Goal: Task Accomplishment & Management: Complete application form

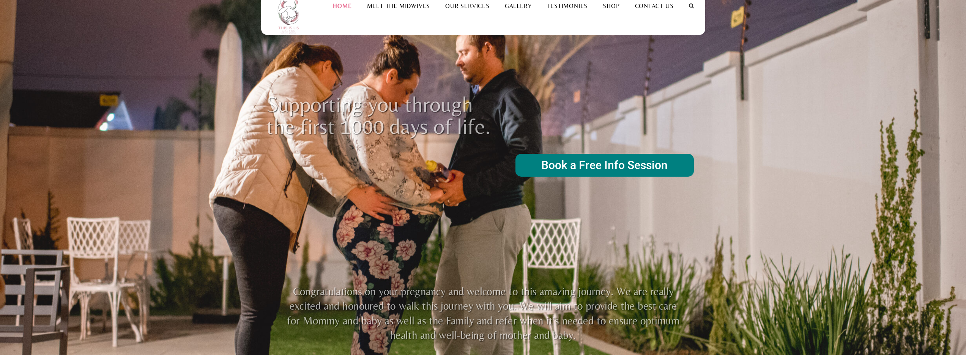
scroll to position [38, 0]
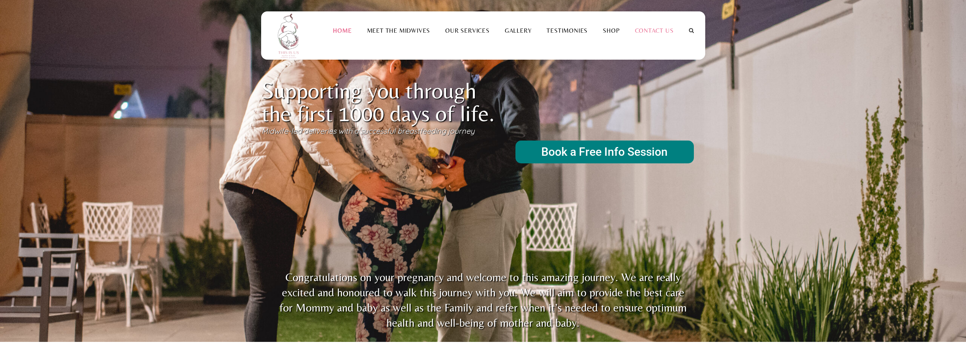
click at [666, 31] on link "Contact Us" at bounding box center [655, 30] width 54 height 7
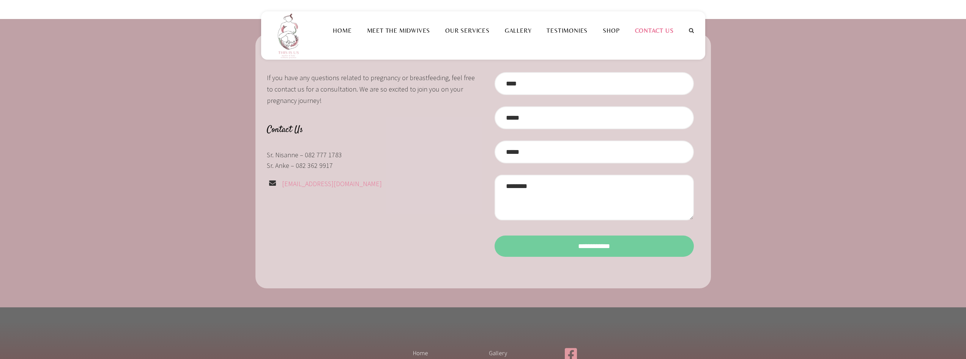
scroll to position [38, 0]
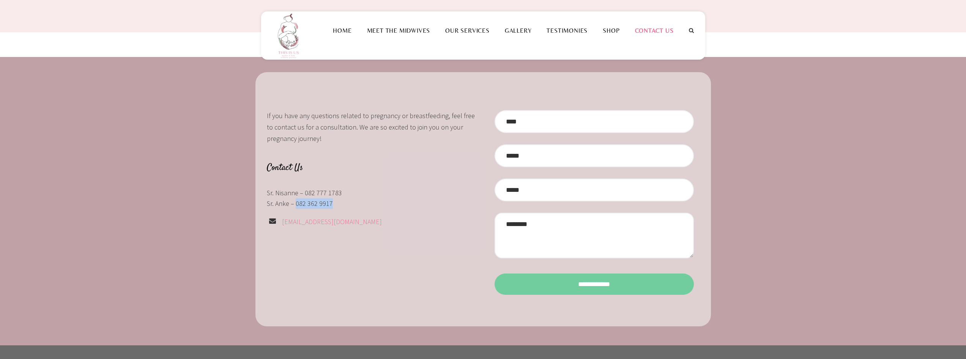
drag, startPoint x: 332, startPoint y: 204, endPoint x: 295, endPoint y: 205, distance: 36.1
click at [295, 205] on p "Sr. Anke – 082 362 9917" at bounding box center [372, 203] width 211 height 11
click at [529, 125] on input "Contact form" at bounding box center [594, 121] width 199 height 23
click at [538, 126] on input "Contact form" at bounding box center [594, 121] width 199 height 23
click at [526, 32] on link "Gallery" at bounding box center [518, 30] width 42 height 7
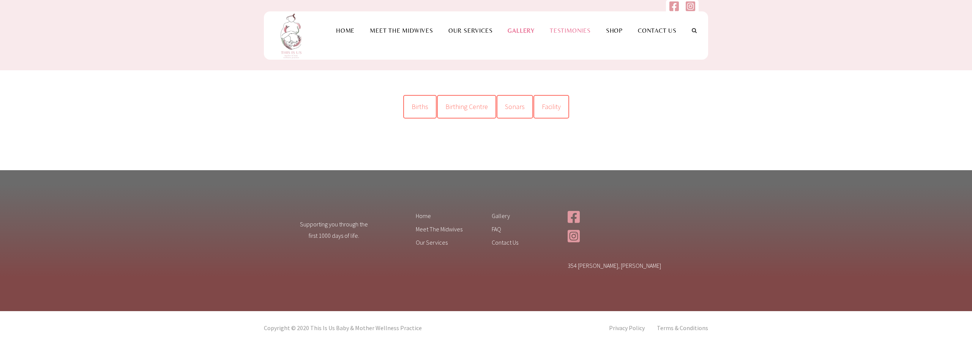
click at [575, 36] on li "Testimonies" at bounding box center [570, 30] width 56 height 38
click at [583, 31] on link "Testimonies" at bounding box center [570, 30] width 56 height 7
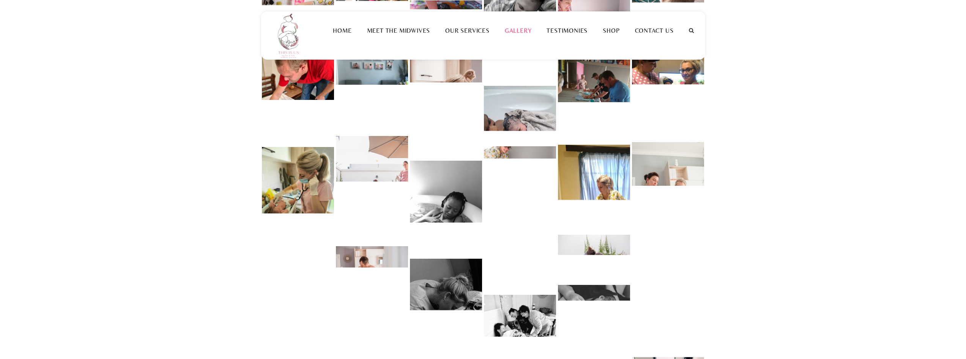
scroll to position [311, 0]
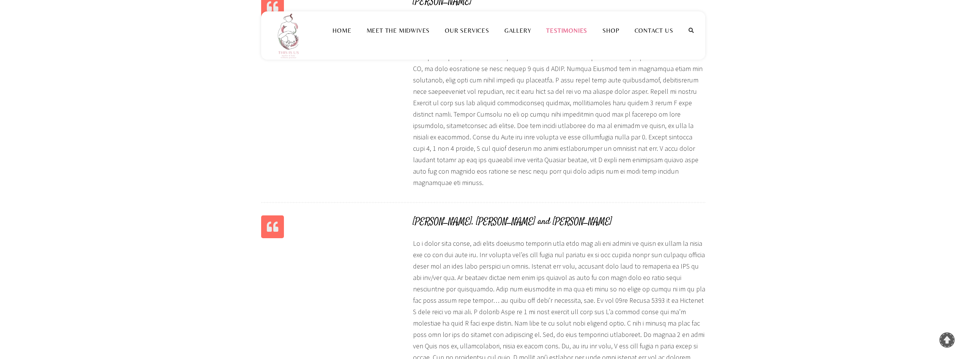
scroll to position [759, 0]
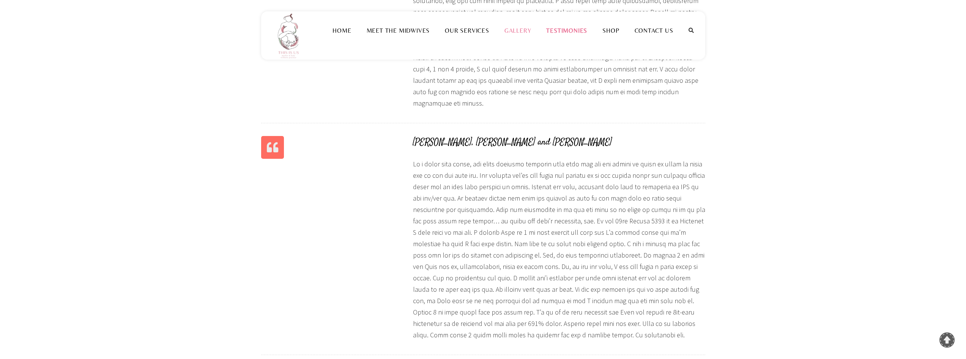
click at [528, 29] on link "Gallery" at bounding box center [518, 30] width 42 height 7
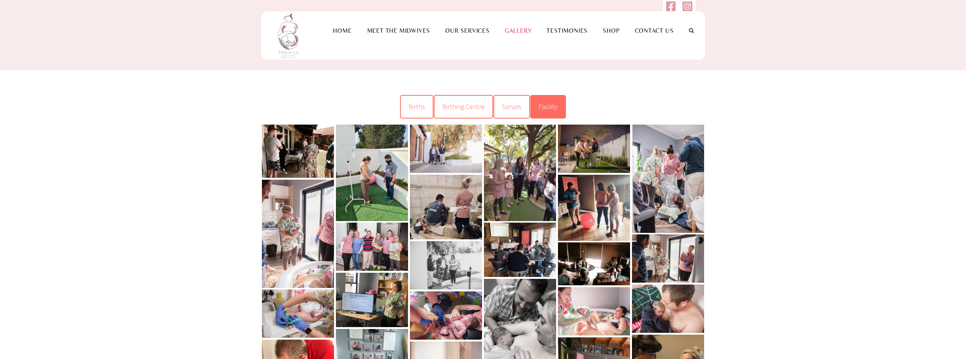
click at [548, 106] on span "Facility" at bounding box center [548, 106] width 19 height 9
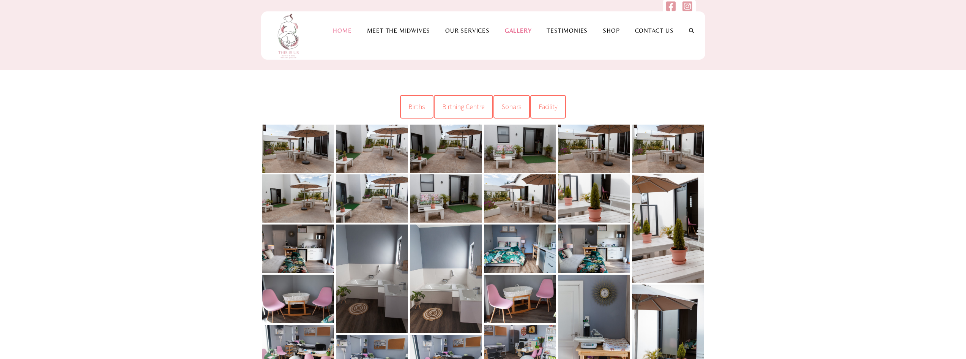
click at [346, 30] on link "Home" at bounding box center [342, 30] width 34 height 7
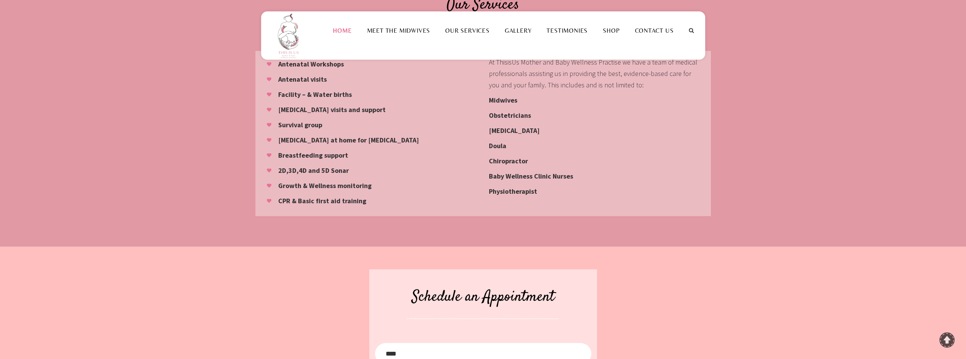
scroll to position [722, 0]
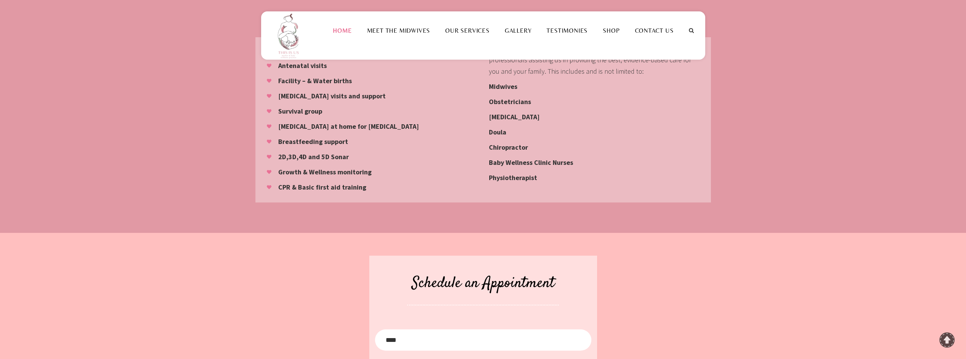
click at [540, 158] on strong "Baby Wellness Clinic Nurses" at bounding box center [531, 162] width 84 height 9
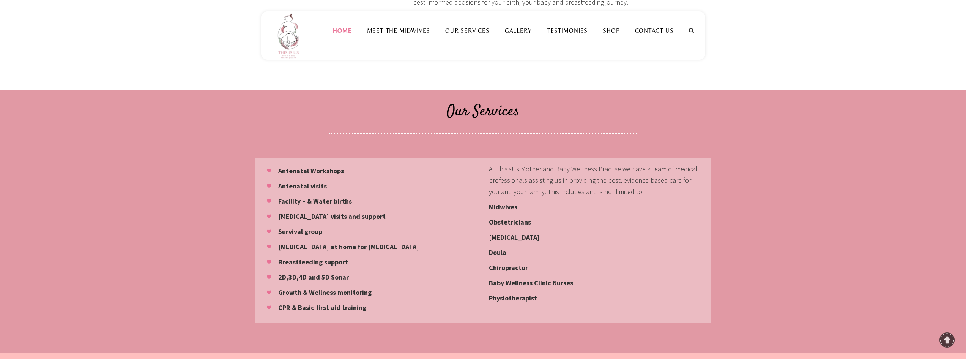
scroll to position [608, 0]
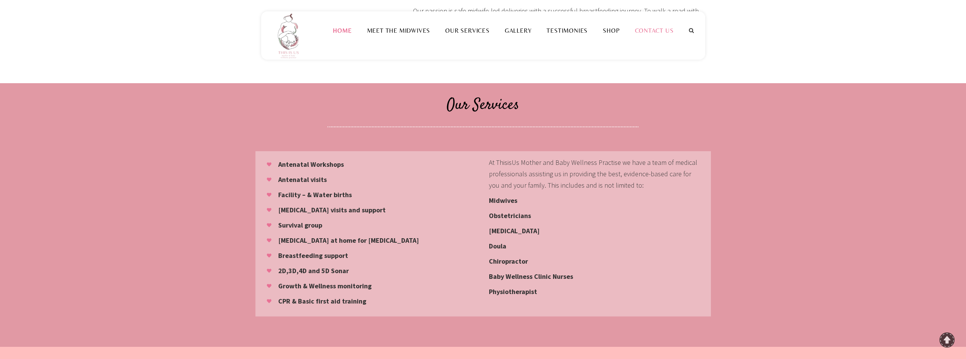
drag, startPoint x: 639, startPoint y: 33, endPoint x: 644, endPoint y: 32, distance: 5.5
click at [640, 33] on link "Contact Us" at bounding box center [655, 30] width 54 height 7
click at [649, 30] on link "Contact Us" at bounding box center [655, 30] width 54 height 7
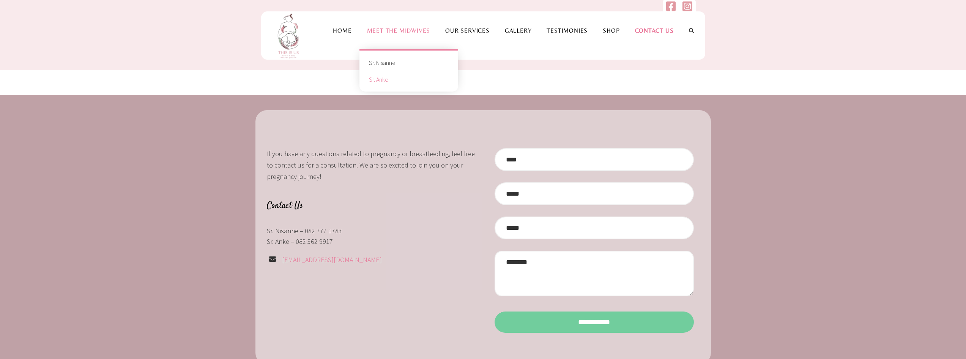
click at [379, 74] on link "Sr. Anke" at bounding box center [408, 79] width 87 height 17
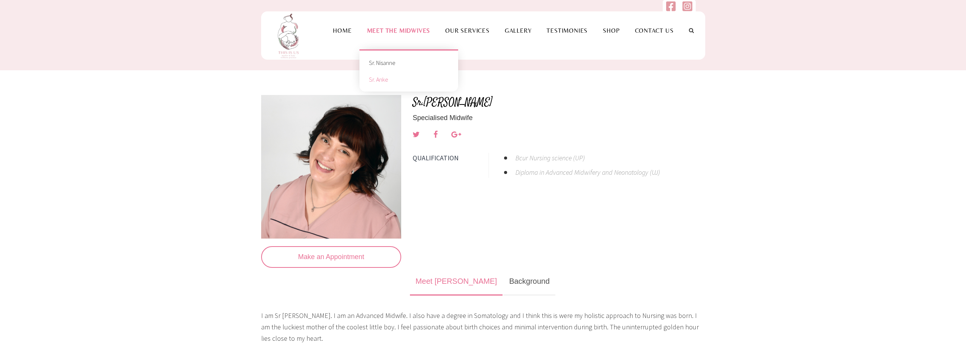
click at [389, 81] on link "Sr. Anke" at bounding box center [408, 79] width 87 height 17
click at [389, 62] on link "Sr. Nisanne" at bounding box center [408, 62] width 87 height 17
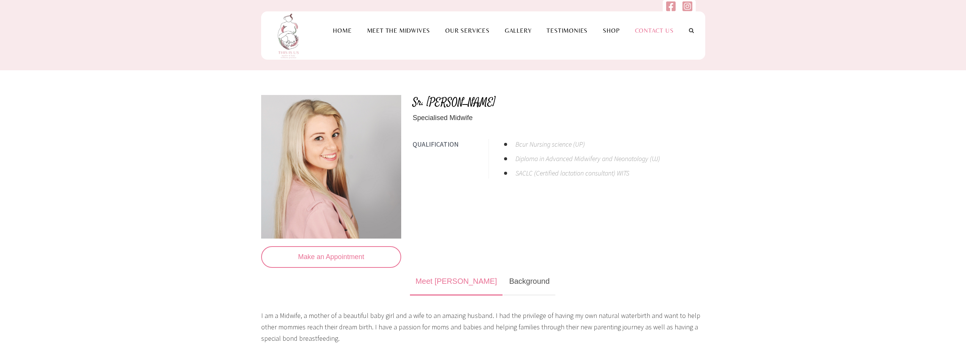
click at [647, 27] on link "Contact Us" at bounding box center [655, 30] width 54 height 7
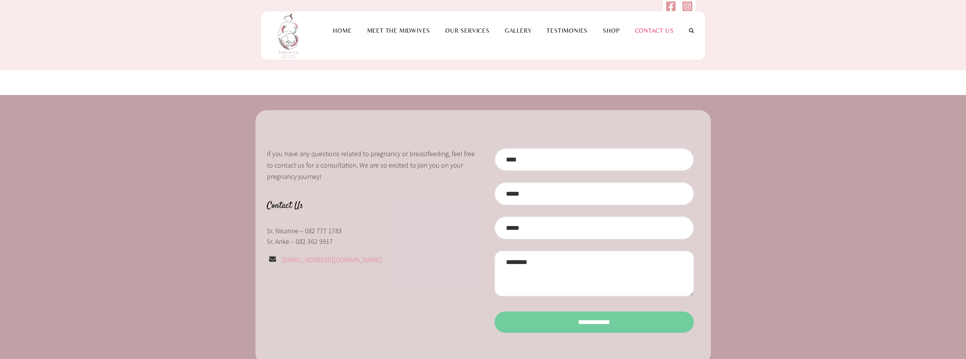
click at [538, 158] on input "Contact form" at bounding box center [594, 159] width 199 height 23
click at [339, 27] on link "Home" at bounding box center [342, 30] width 34 height 7
click at [463, 28] on link "Our Services" at bounding box center [468, 30] width 60 height 7
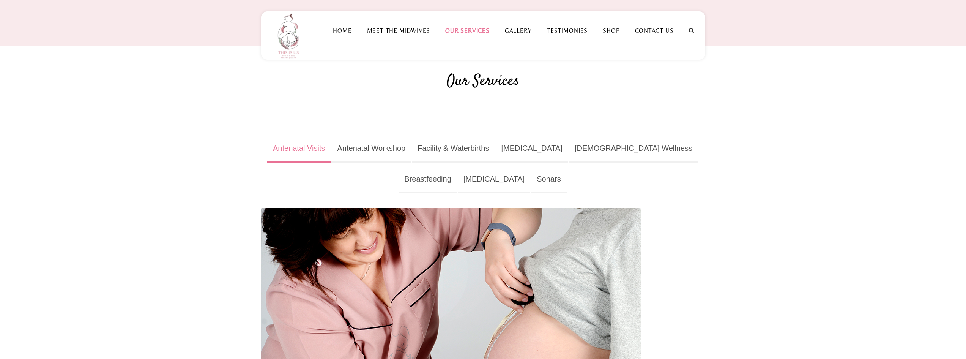
scroll to position [38, 0]
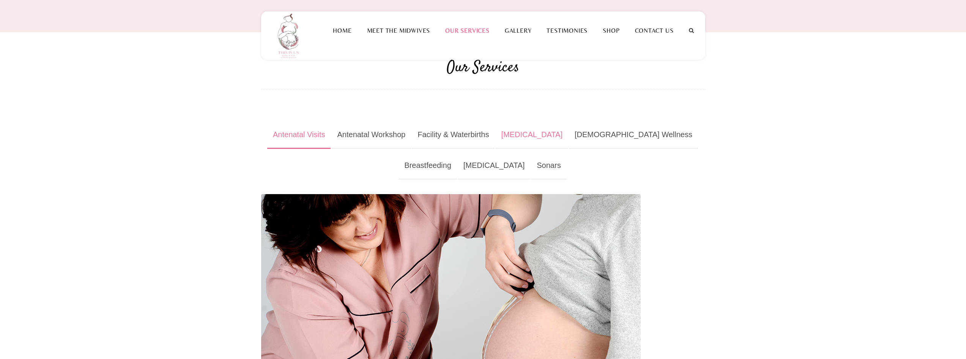
click at [538, 135] on link "Postnatal" at bounding box center [532, 135] width 73 height 28
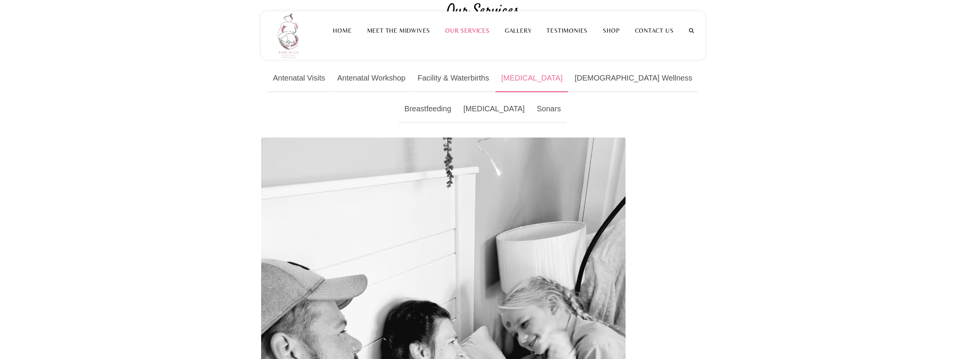
scroll to position [76, 0]
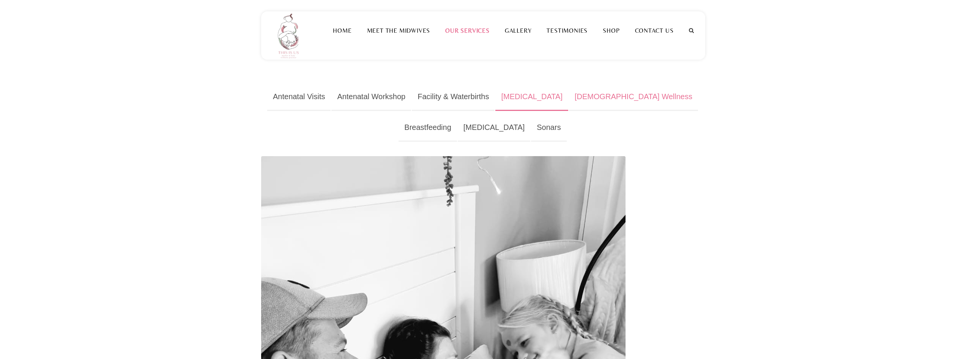
click at [591, 98] on link "Female Wellness" at bounding box center [633, 97] width 129 height 28
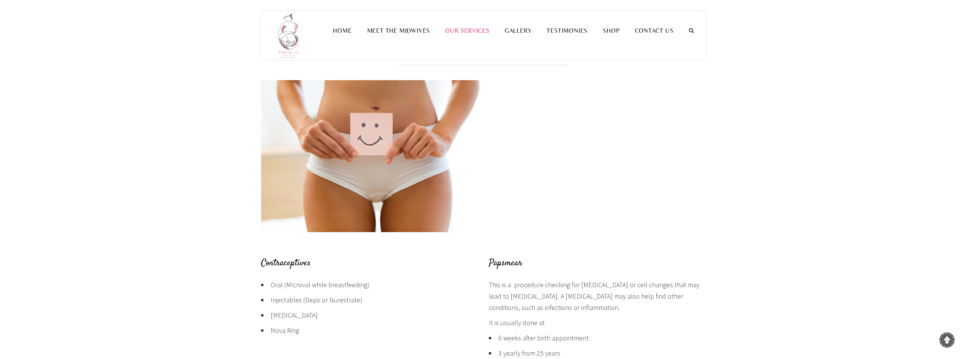
scroll to position [0, 0]
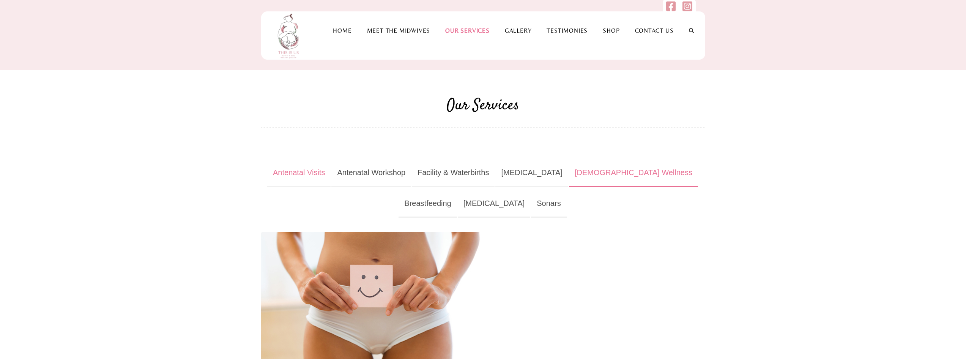
click at [312, 174] on link "Antenatal Visits" at bounding box center [299, 173] width 64 height 28
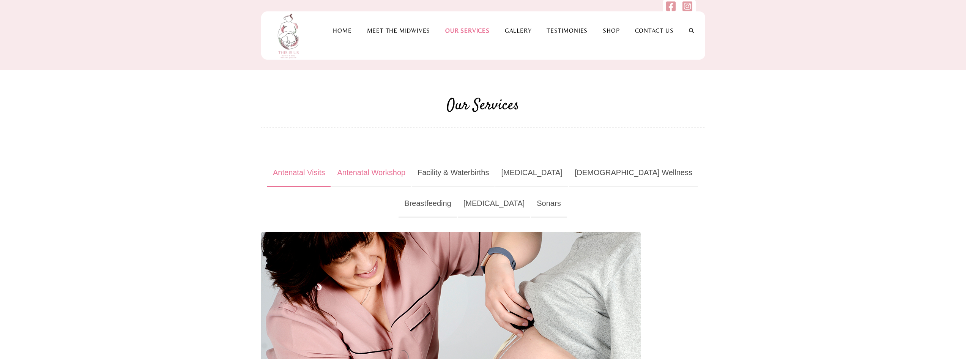
click at [382, 173] on link "Antenatal Workshop" at bounding box center [372, 173] width 80 height 28
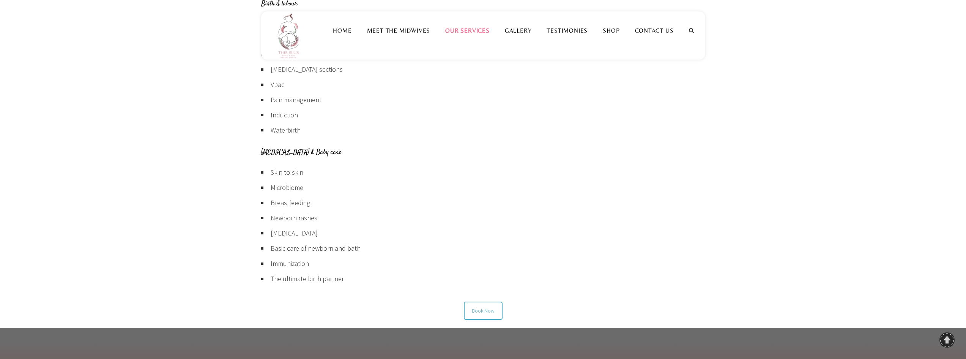
scroll to position [759, 0]
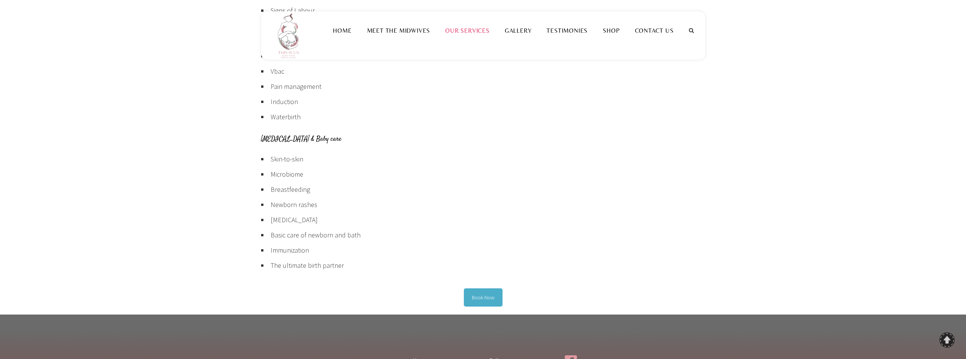
click at [487, 295] on link "Book Now" at bounding box center [483, 297] width 39 height 18
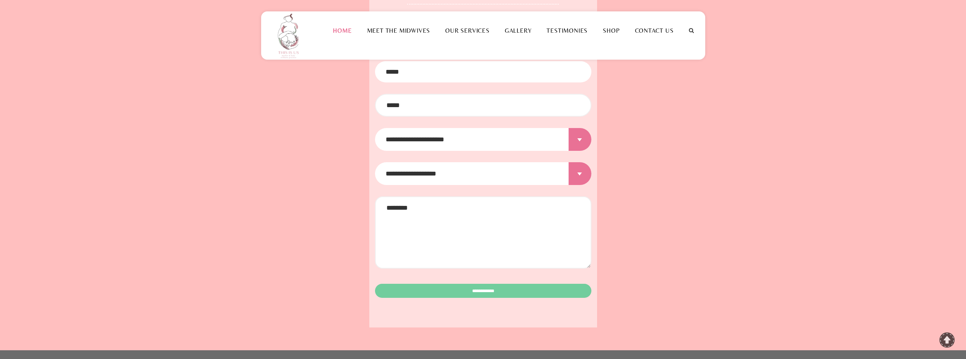
scroll to position [981, 0]
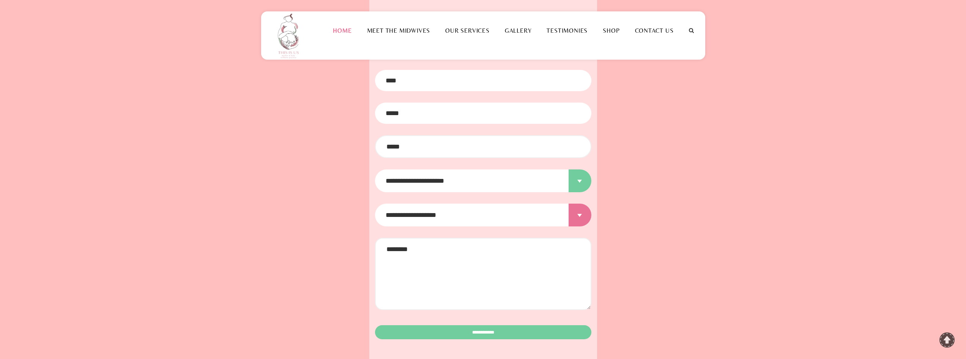
click at [572, 170] on select "**********" at bounding box center [483, 180] width 216 height 23
select select "**********"
click at [375, 169] on select "**********" at bounding box center [483, 180] width 216 height 23
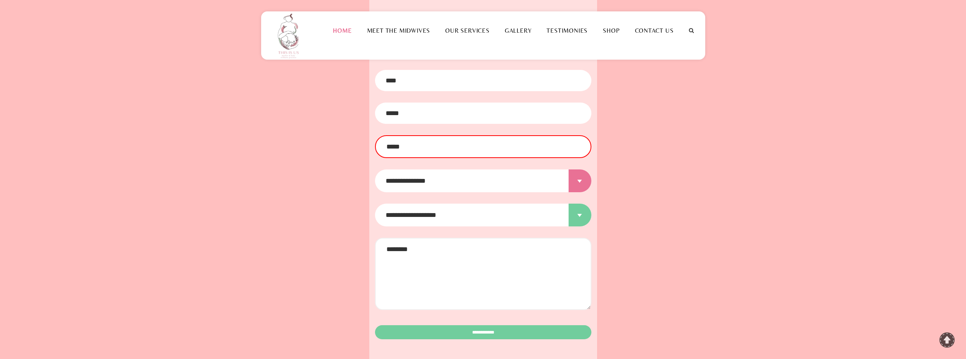
click at [572, 206] on select "**********" at bounding box center [483, 215] width 216 height 23
click at [572, 205] on select "**********" at bounding box center [483, 215] width 216 height 23
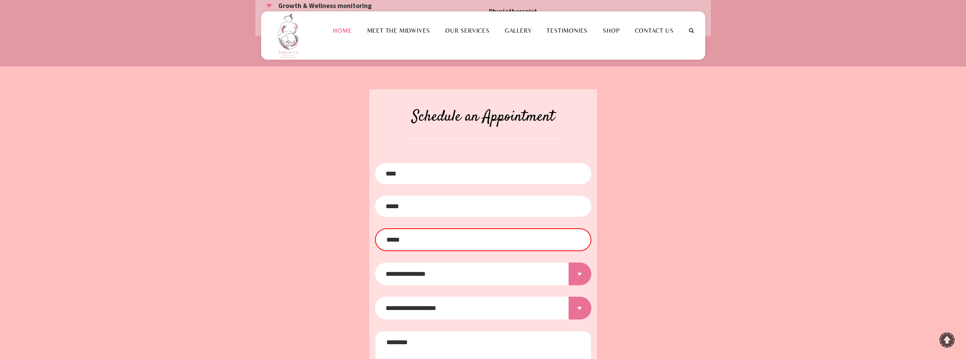
scroll to position [943, 0]
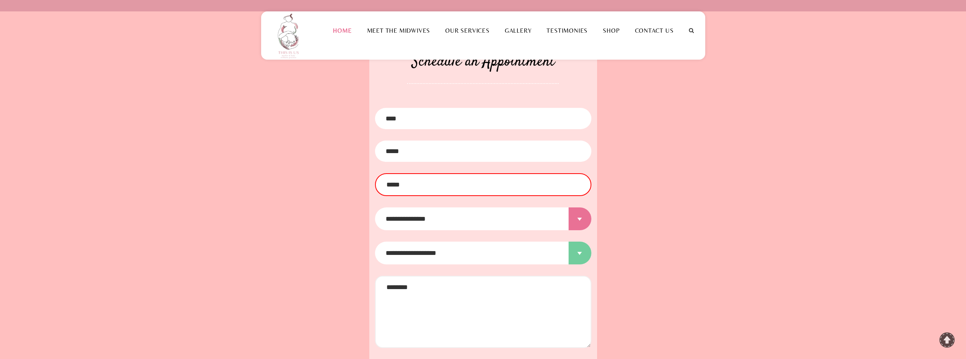
click at [501, 242] on select "**********" at bounding box center [483, 253] width 216 height 23
select select "**********"
click at [375, 242] on select "**********" at bounding box center [483, 253] width 216 height 23
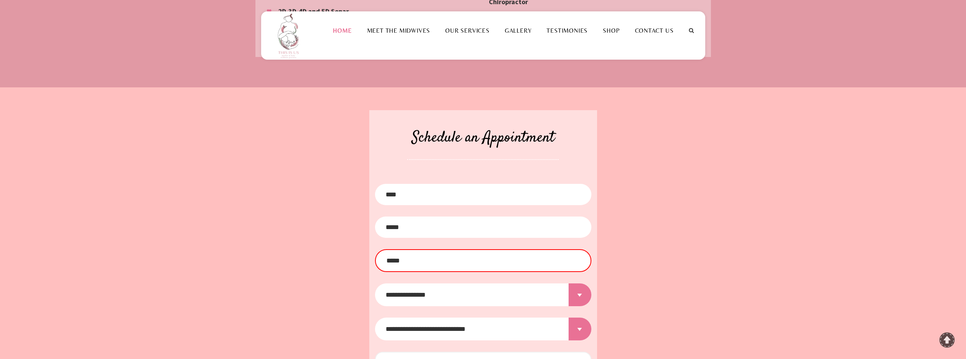
click at [464, 189] on input "Contact form" at bounding box center [483, 194] width 216 height 21
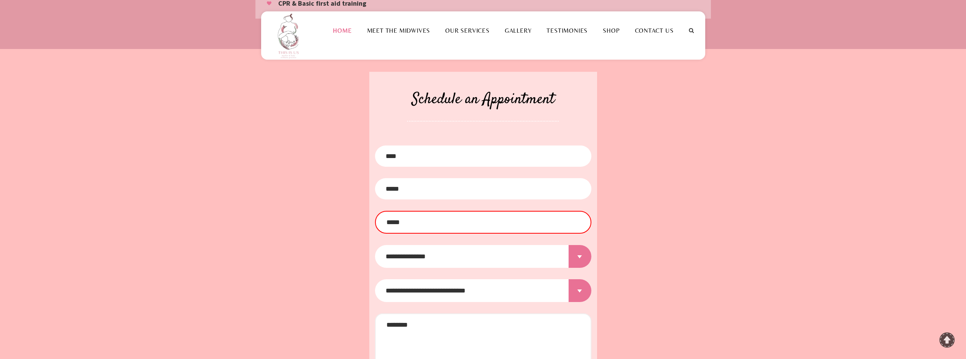
scroll to position [905, 0]
click at [665, 33] on link "Contact Us" at bounding box center [655, 30] width 54 height 7
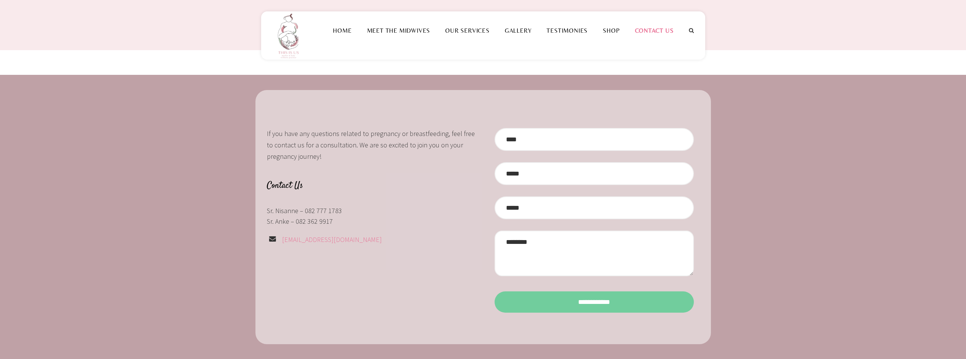
scroll to position [38, 0]
